Goal: Find specific page/section: Find specific page/section

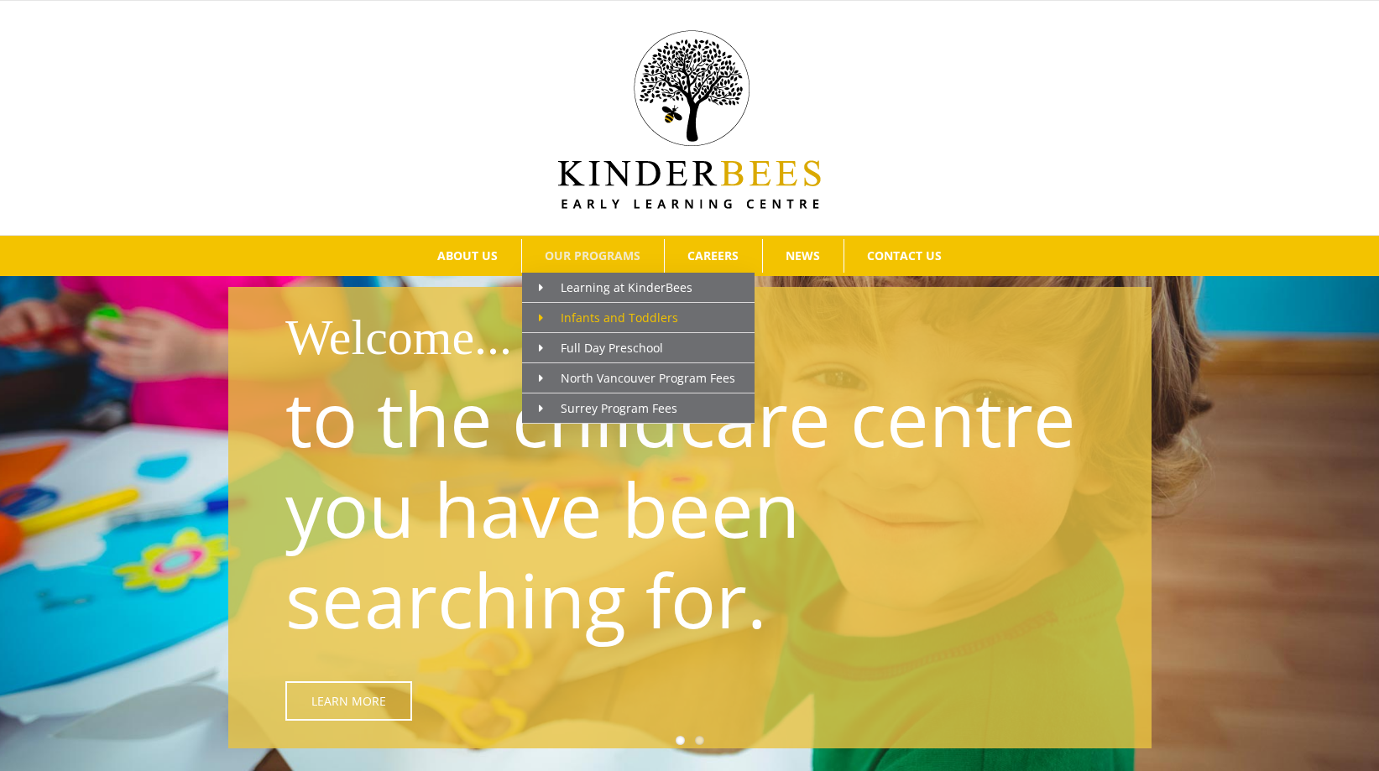
click at [619, 315] on span "Infants and Toddlers" at bounding box center [608, 318] width 139 height 16
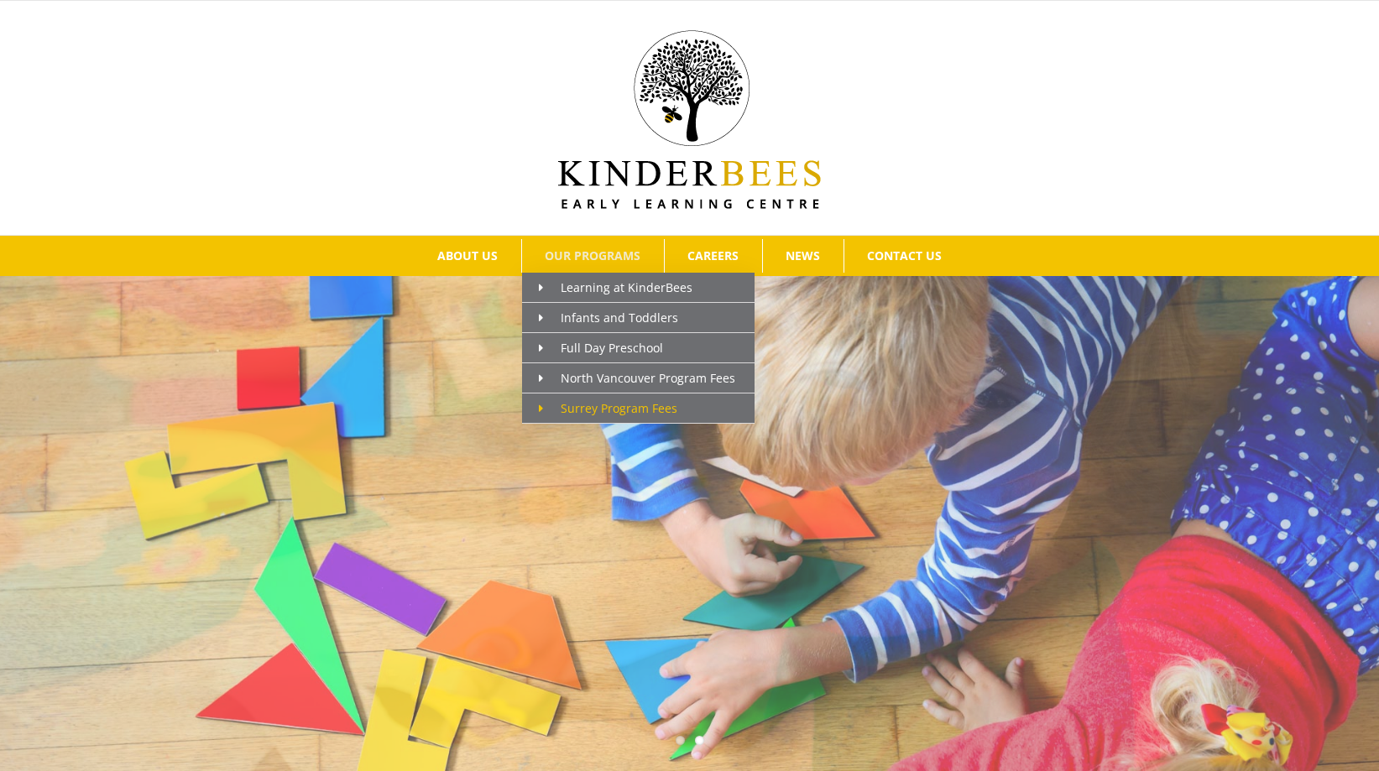
click at [630, 407] on span "Surrey Program Fees" at bounding box center [608, 408] width 138 height 16
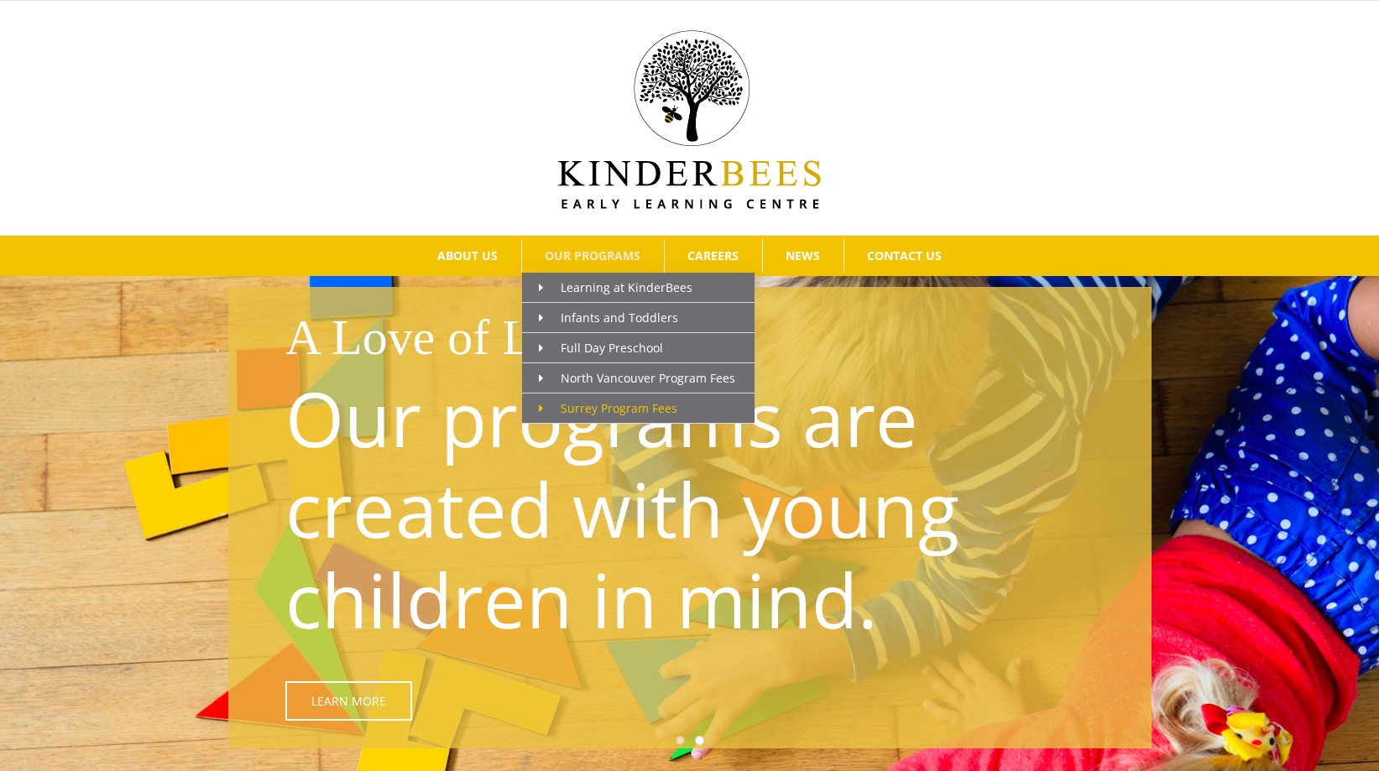
click at [639, 401] on span "Surrey Program Fees" at bounding box center [608, 408] width 138 height 16
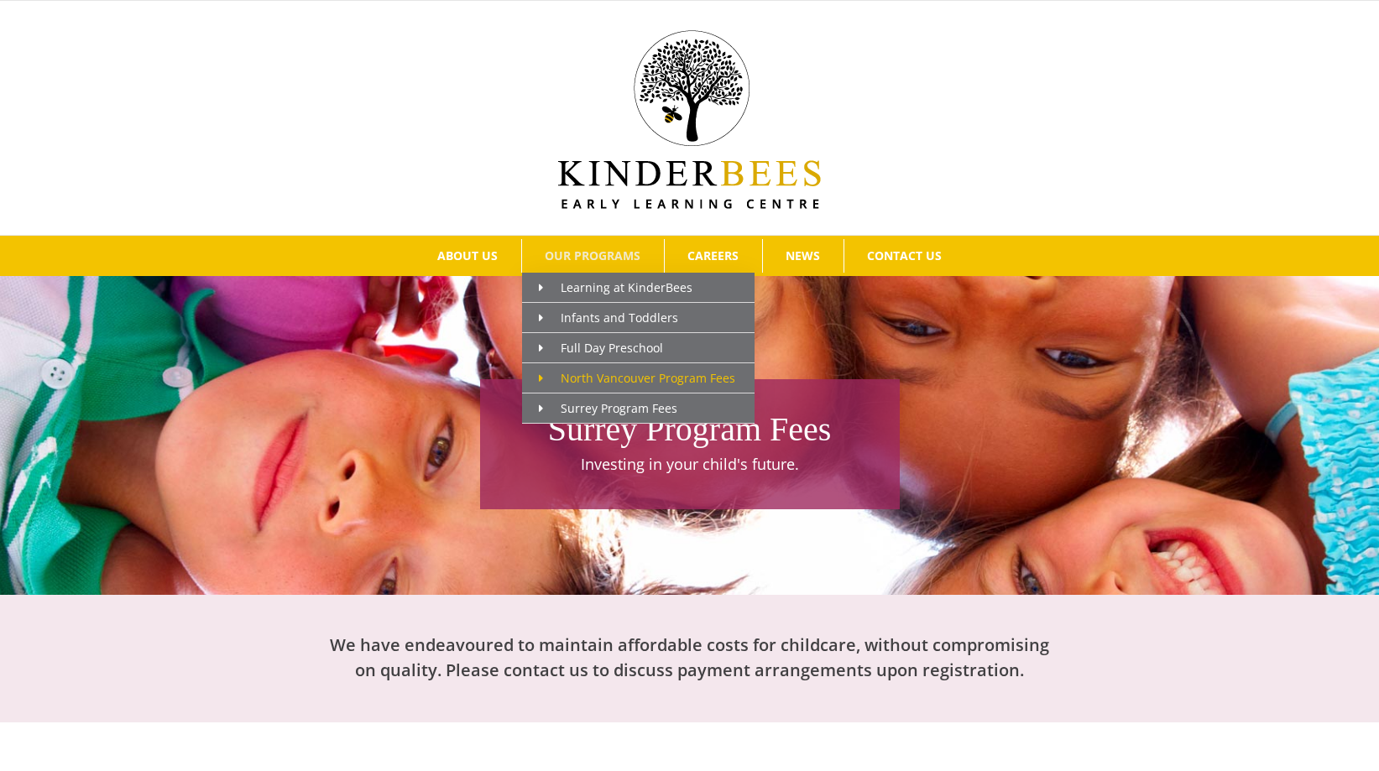
click at [634, 379] on span "North Vancouver Program Fees" at bounding box center [637, 378] width 196 height 16
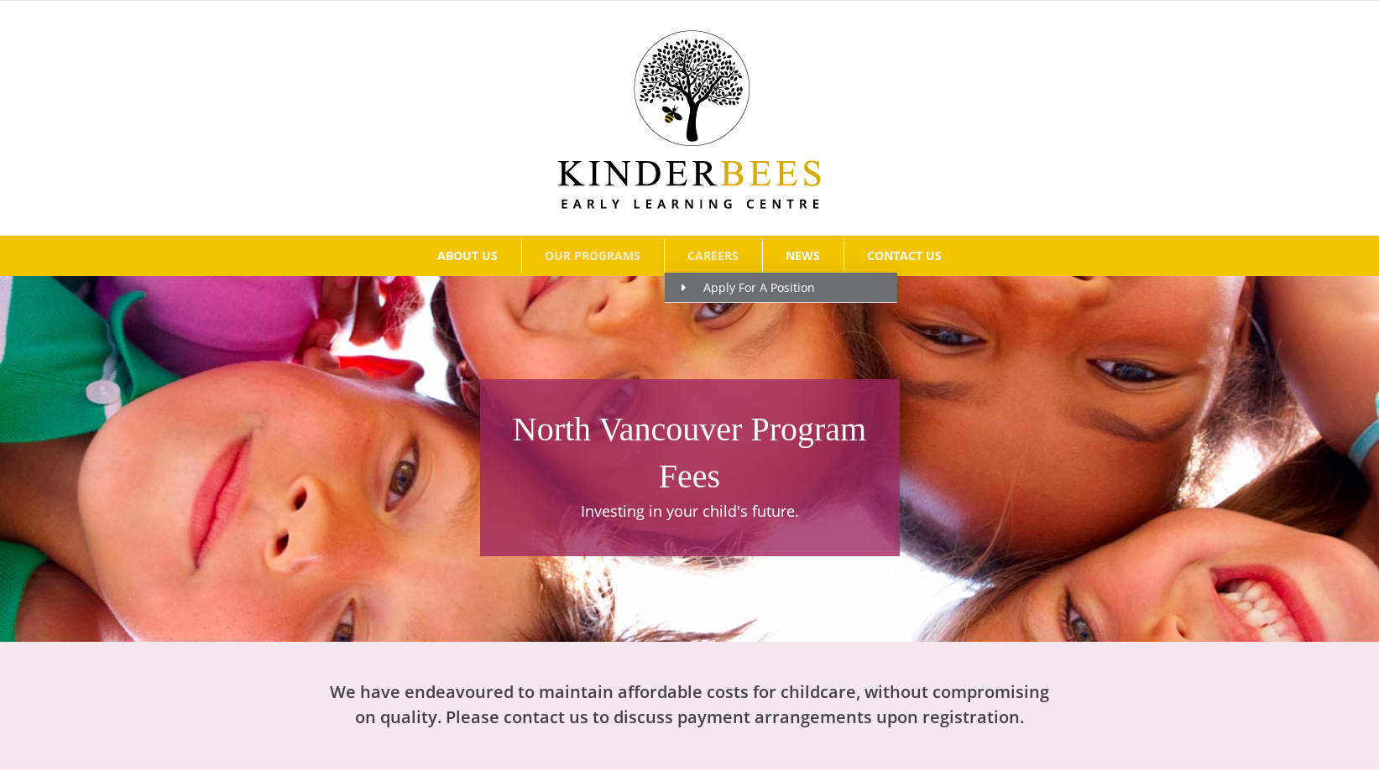
click at [727, 258] on span "CAREERS" at bounding box center [712, 256] width 51 height 12
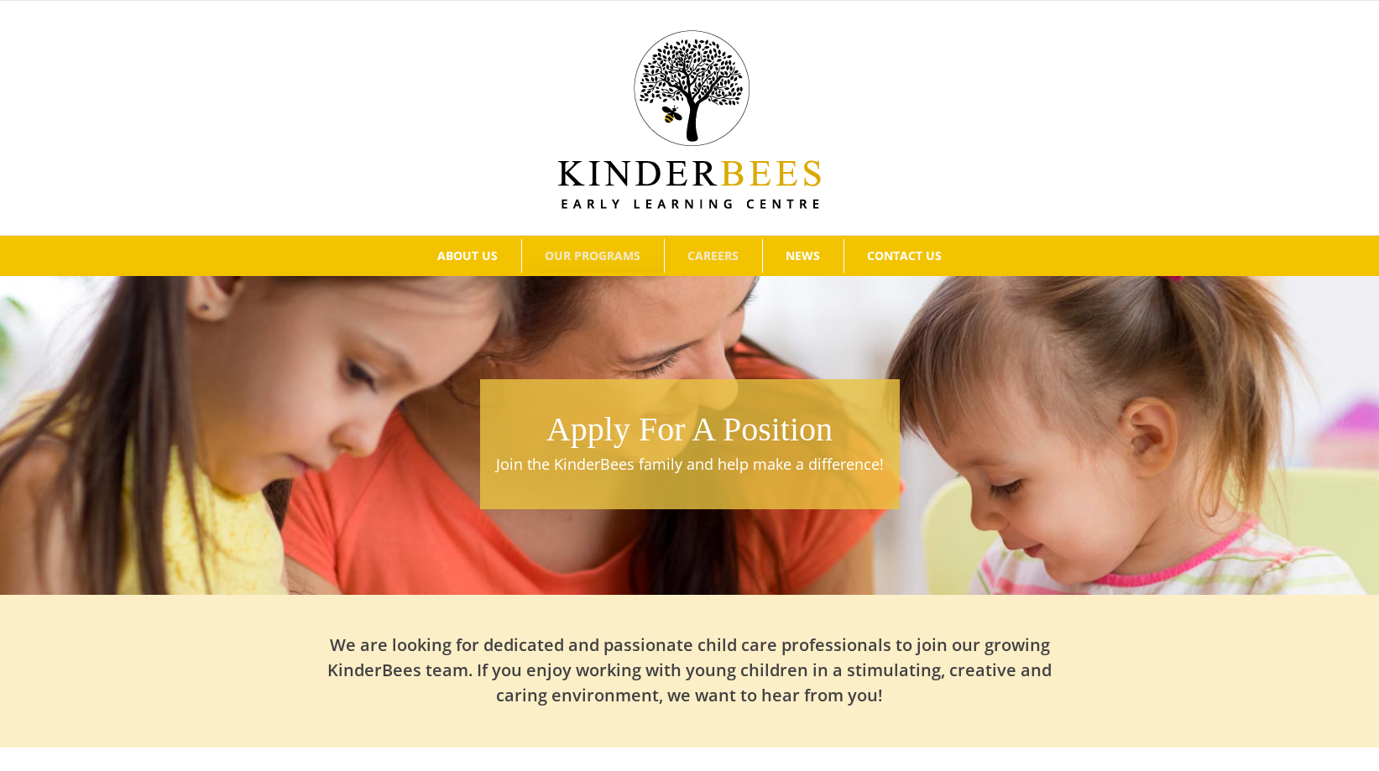
click at [599, 258] on span "OUR PROGRAMS" at bounding box center [593, 256] width 96 height 12
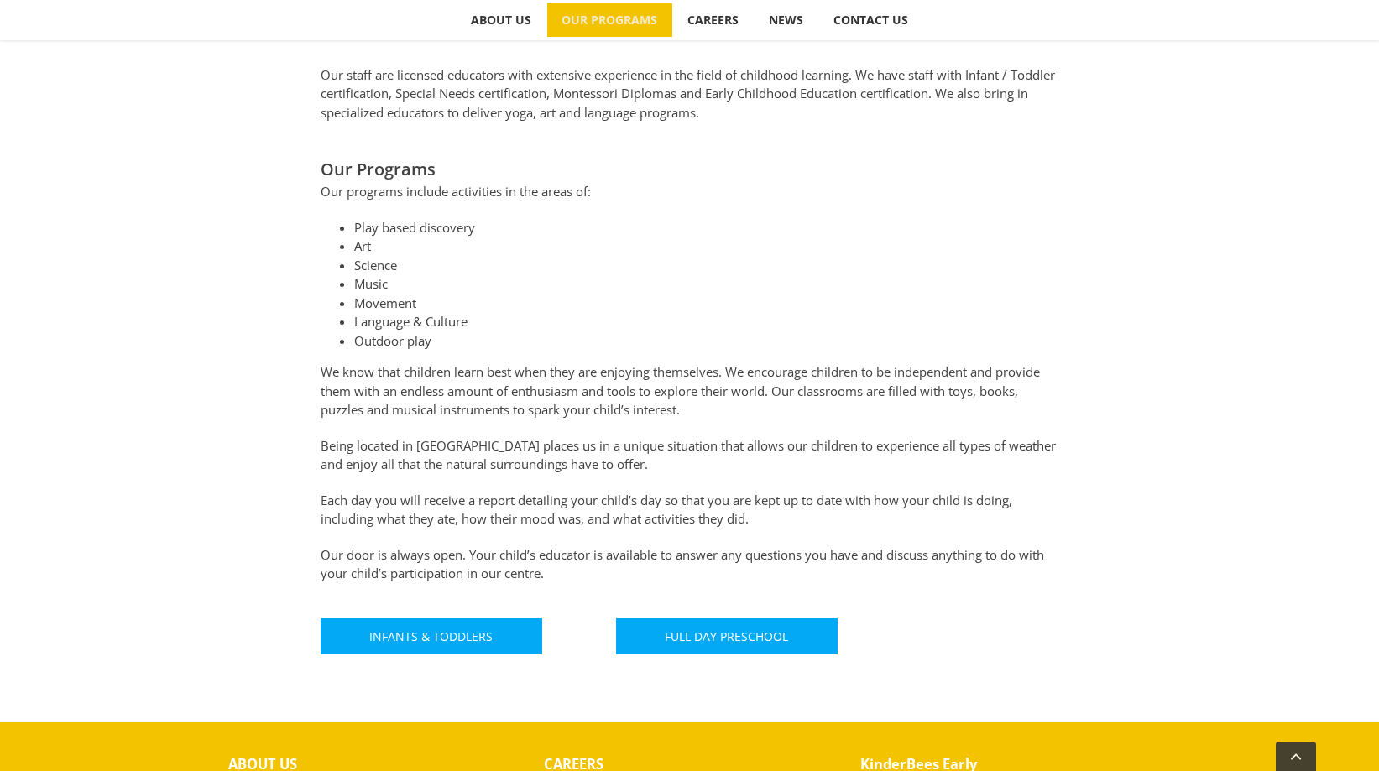
scroll to position [755, 0]
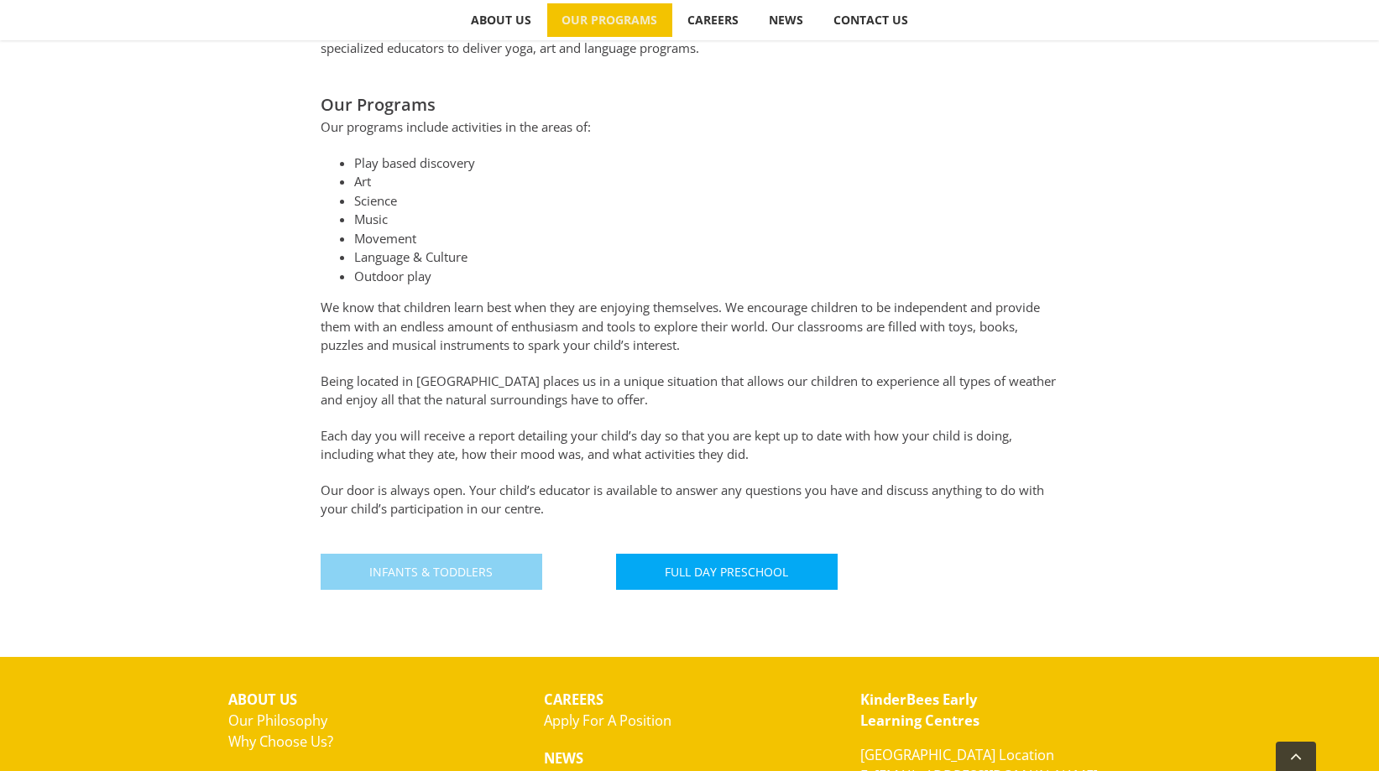
click at [385, 571] on span "Infants & Toddlers" at bounding box center [430, 572] width 123 height 14
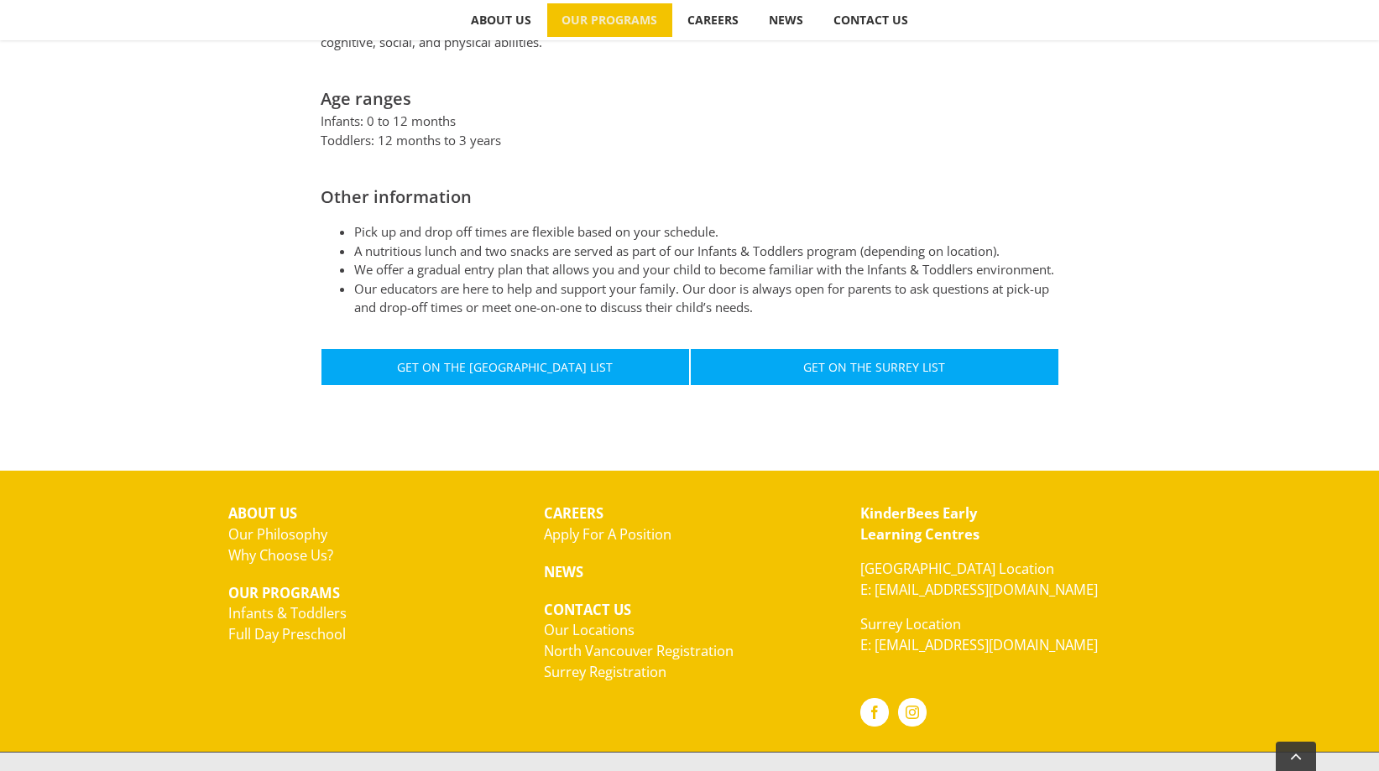
scroll to position [923, 0]
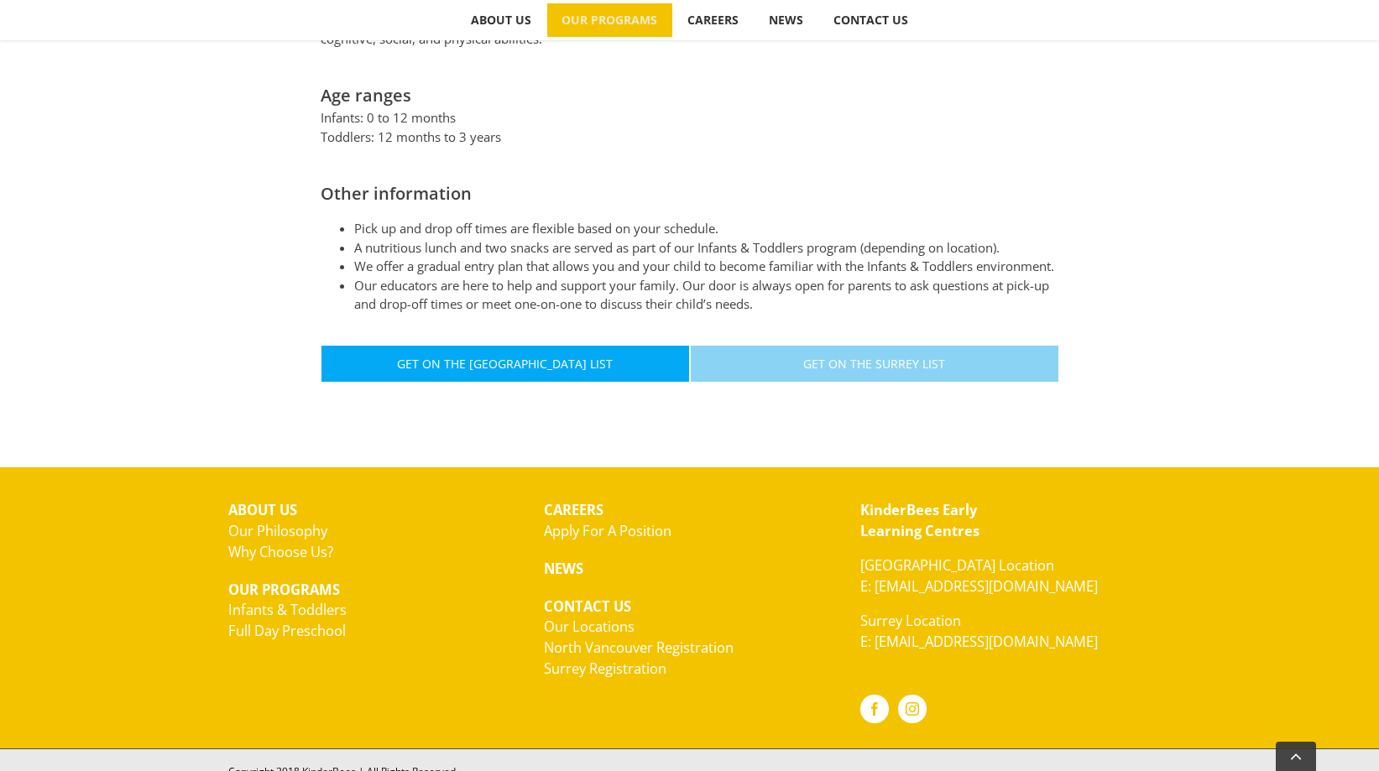
click at [888, 360] on span "Get On The Surrey List" at bounding box center [874, 364] width 142 height 14
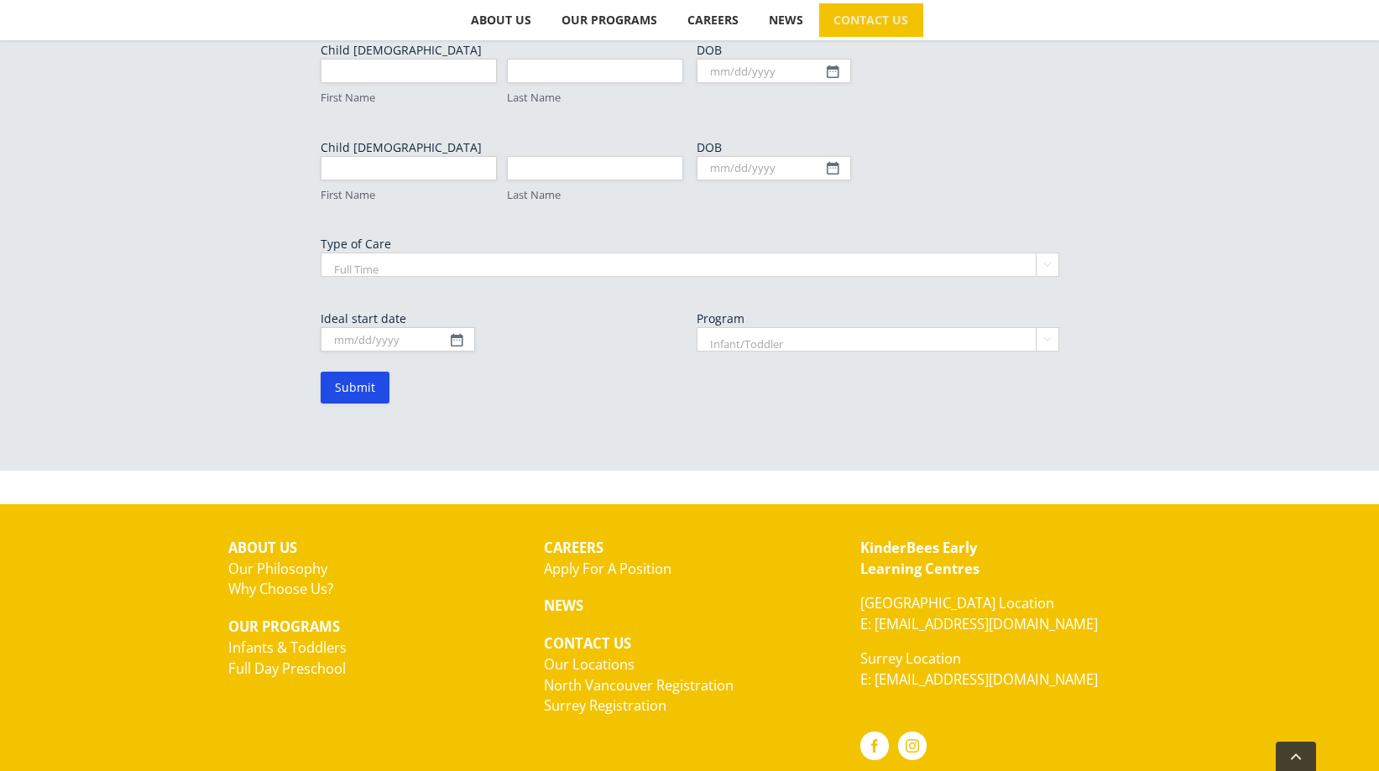
scroll to position [1066, 0]
